Goal: Transaction & Acquisition: Purchase product/service

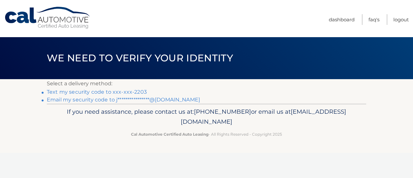
click at [134, 90] on link "Text my security code to xxx-xxx-2203" at bounding box center [97, 92] width 100 height 6
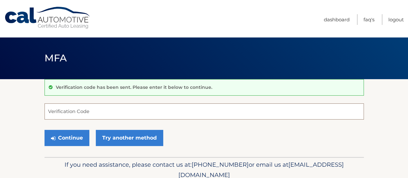
click at [105, 114] on input "Verification Code" at bounding box center [205, 111] width 320 height 16
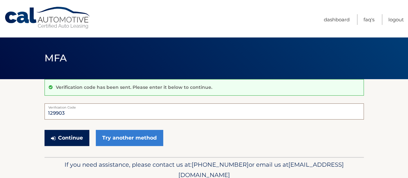
type input "129903"
click at [77, 139] on button "Continue" at bounding box center [67, 138] width 45 height 16
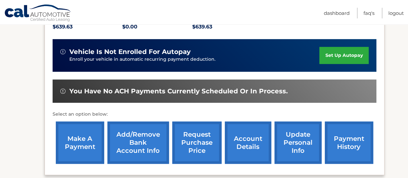
scroll to position [161, 0]
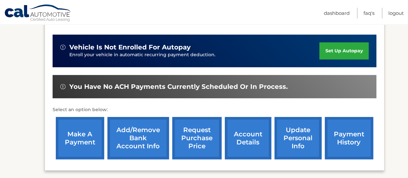
click at [83, 122] on link "make a payment" at bounding box center [80, 138] width 48 height 42
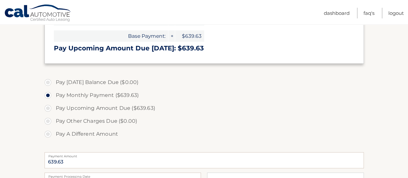
scroll to position [161, 0]
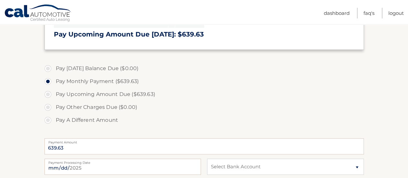
click at [49, 83] on label "Pay Monthly Payment ($639.63)" at bounding box center [205, 81] width 320 height 13
click at [49, 83] on input "Pay Monthly Payment ($639.63)" at bounding box center [50, 80] width 6 height 10
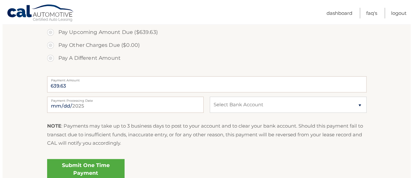
scroll to position [226, 0]
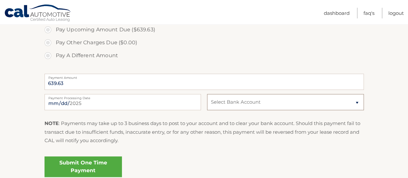
click at [305, 100] on select "Select Bank Account Checking JPMORGAN CHASE BANK, NA *****2627 Checking JPMORGA…" at bounding box center [285, 102] width 157 height 16
select select "YzhkZDM4NTUtNzNiMC00Nzg3LWFlODQtNjVlM2RmNmRmYzM4"
click at [207, 94] on select "Select Bank Account Checking JPMORGAN CHASE BANK, NA *****2627 Checking JPMORGA…" at bounding box center [285, 102] width 157 height 16
click at [107, 169] on link "Submit One Time Payment" at bounding box center [83, 166] width 77 height 21
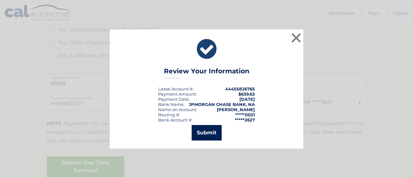
click at [212, 134] on button "Submit" at bounding box center [207, 132] width 30 height 15
